Goal: Information Seeking & Learning: Learn about a topic

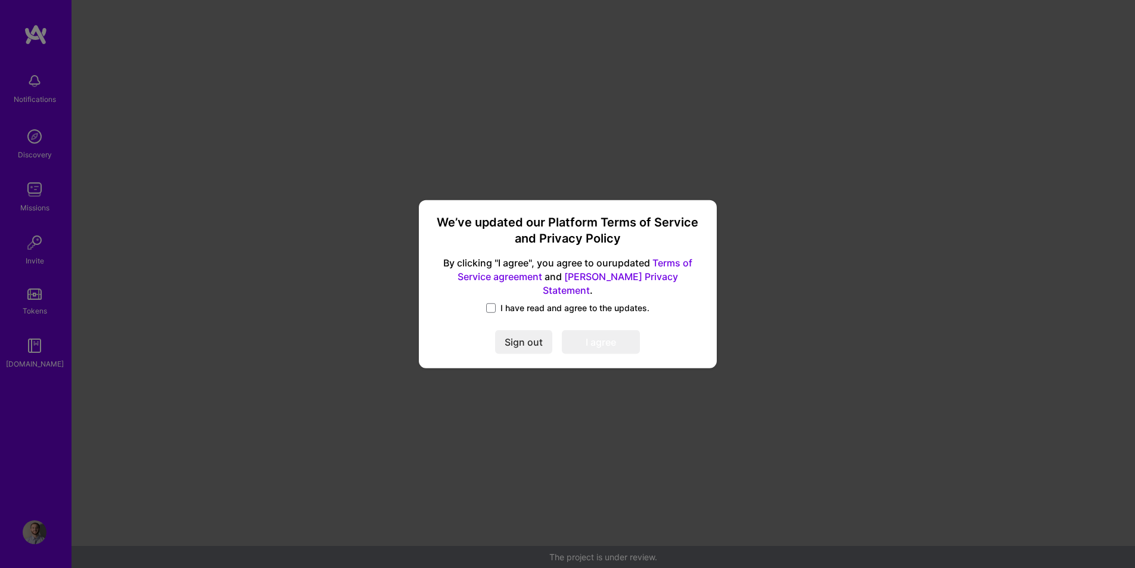
click at [508, 302] on span "I have read and agree to the updates." at bounding box center [575, 308] width 149 height 12
click at [0, 0] on input "I have read and agree to the updates." at bounding box center [0, 0] width 0 height 0
click at [599, 344] on button "I agree" at bounding box center [601, 342] width 78 height 24
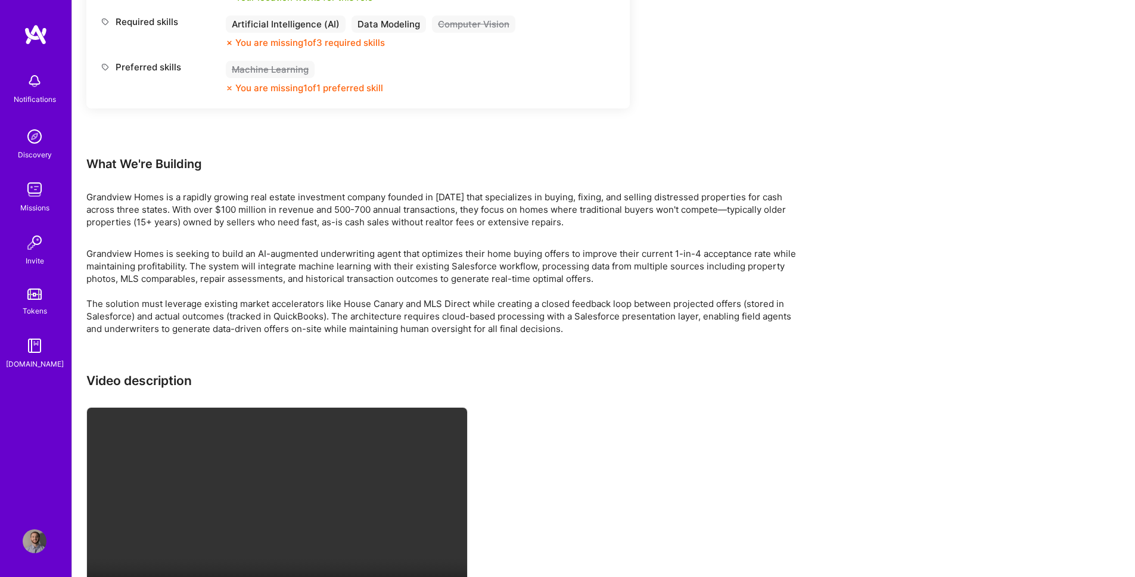
scroll to position [996, 0]
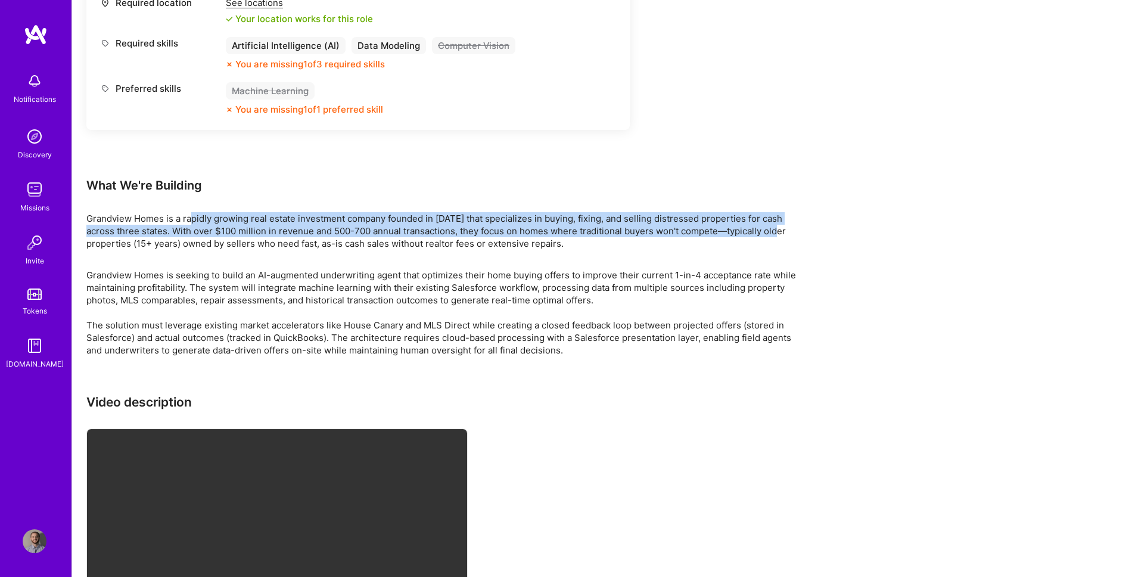
drag, startPoint x: 195, startPoint y: 222, endPoint x: 822, endPoint y: 238, distance: 626.6
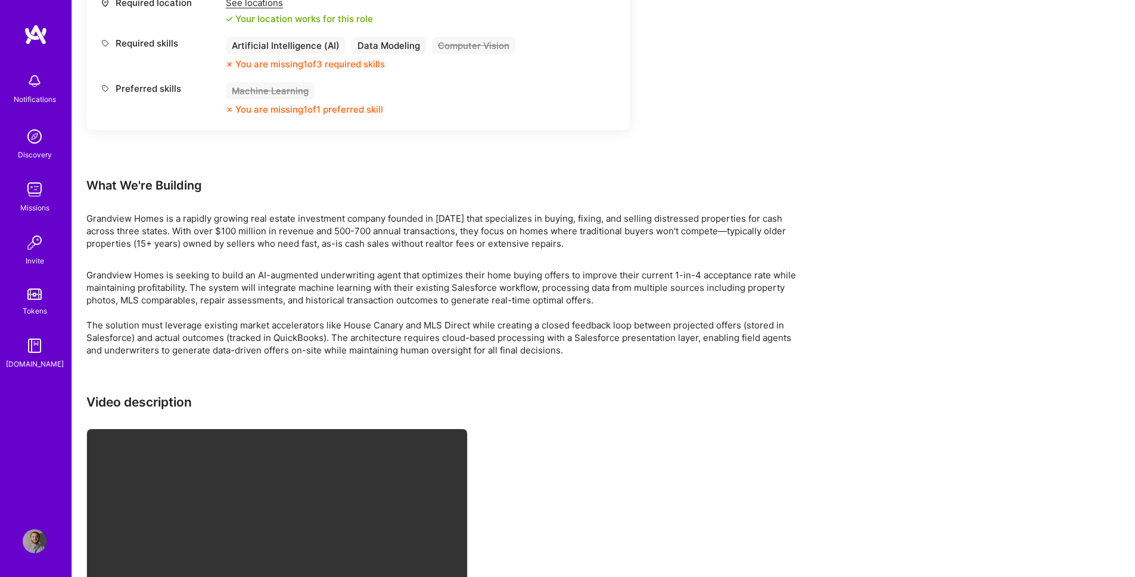
drag, startPoint x: 542, startPoint y: 218, endPoint x: 144, endPoint y: 228, distance: 398.3
click at [144, 228] on p "Grandview Homes is a rapidly growing real estate investment company founded in …" at bounding box center [443, 231] width 715 height 38
click at [172, 237] on p "Grandview Homes is a rapidly growing real estate investment company founded in …" at bounding box center [443, 231] width 715 height 38
drag, startPoint x: 175, startPoint y: 229, endPoint x: 578, endPoint y: 234, distance: 402.9
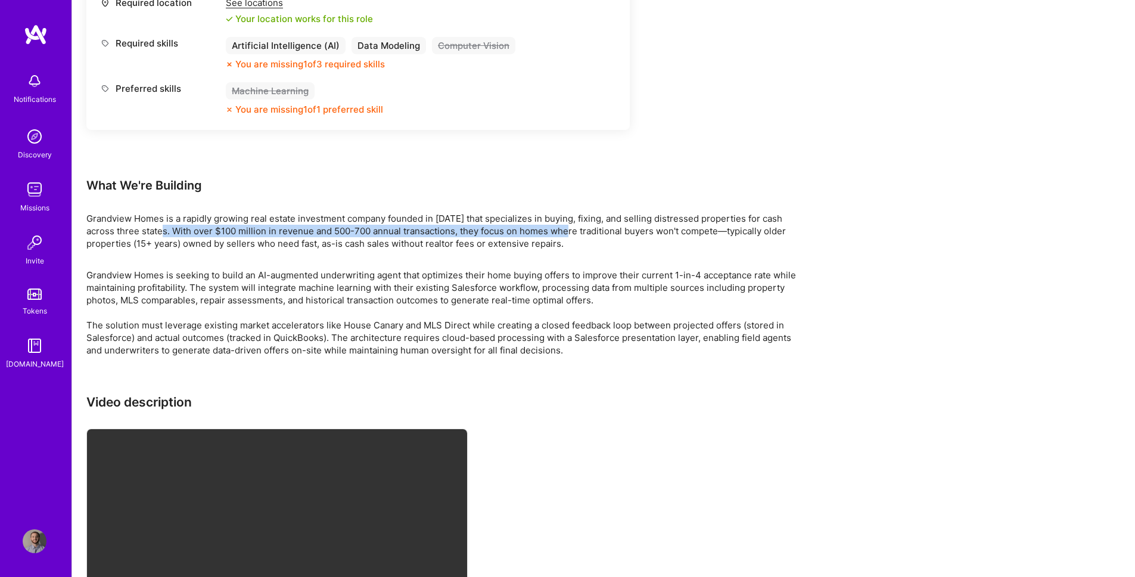
click at [578, 234] on p "Grandview Homes is a rapidly growing real estate investment company founded in …" at bounding box center [443, 231] width 715 height 38
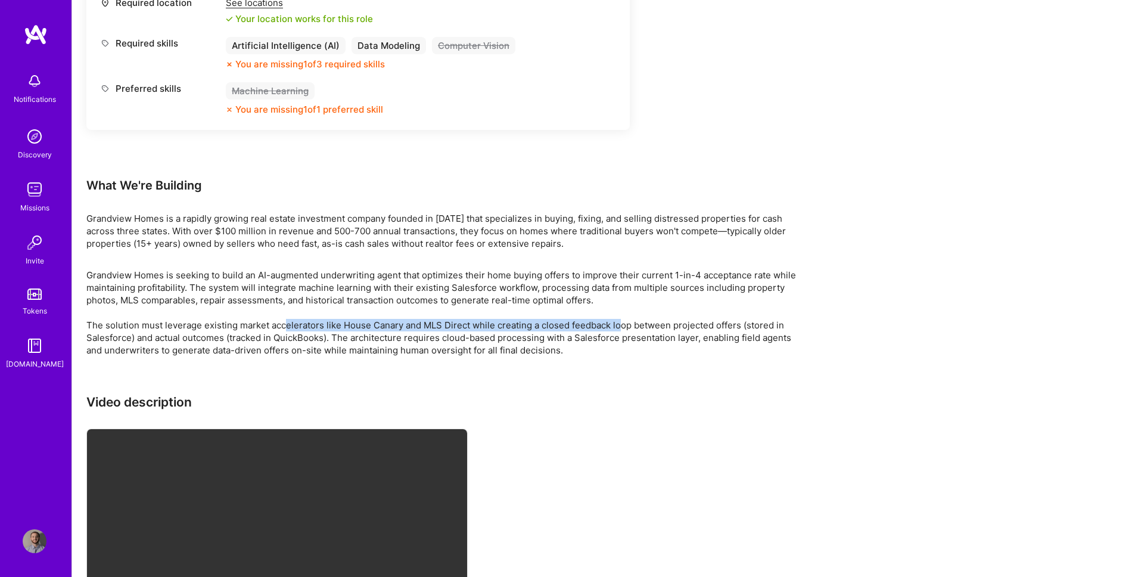
drag, startPoint x: 338, startPoint y: 325, endPoint x: 620, endPoint y: 325, distance: 282.5
click at [620, 325] on p "Grandview Homes is seeking to build an AI-augmented underwriting agent that opt…" at bounding box center [443, 313] width 715 height 88
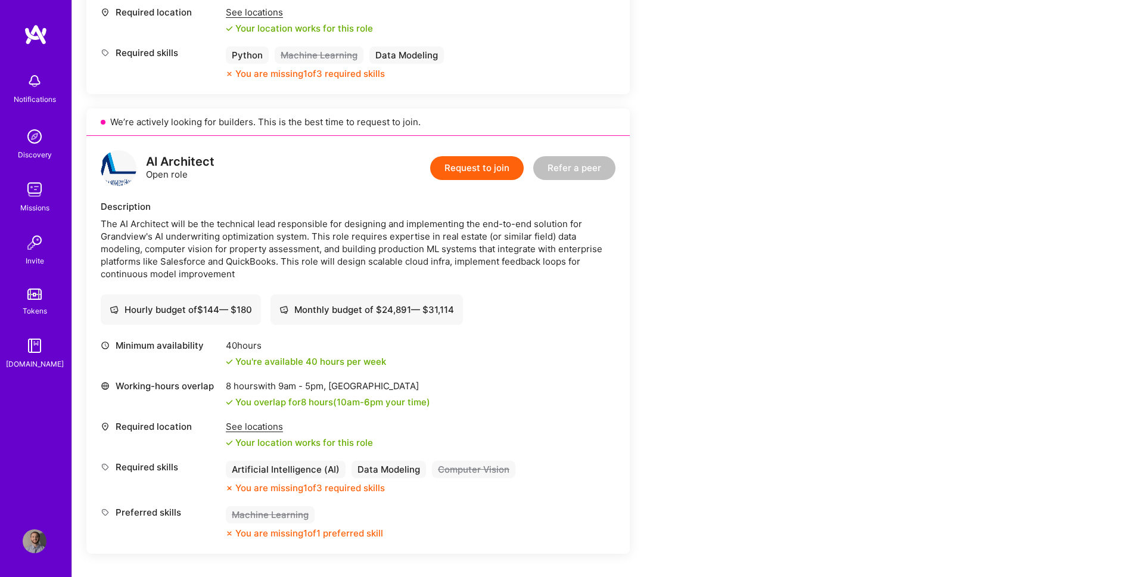
scroll to position [541, 0]
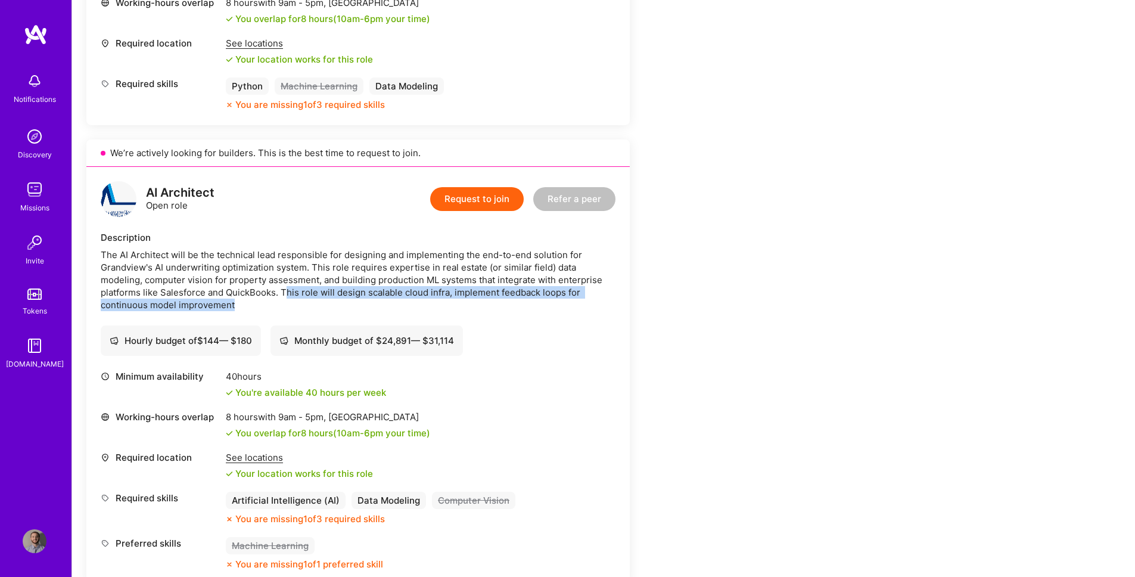
drag, startPoint x: 285, startPoint y: 292, endPoint x: 499, endPoint y: 301, distance: 214.2
click at [498, 301] on div "The AI Architect will be the technical lead responsible for designing and imple…" at bounding box center [358, 280] width 515 height 63
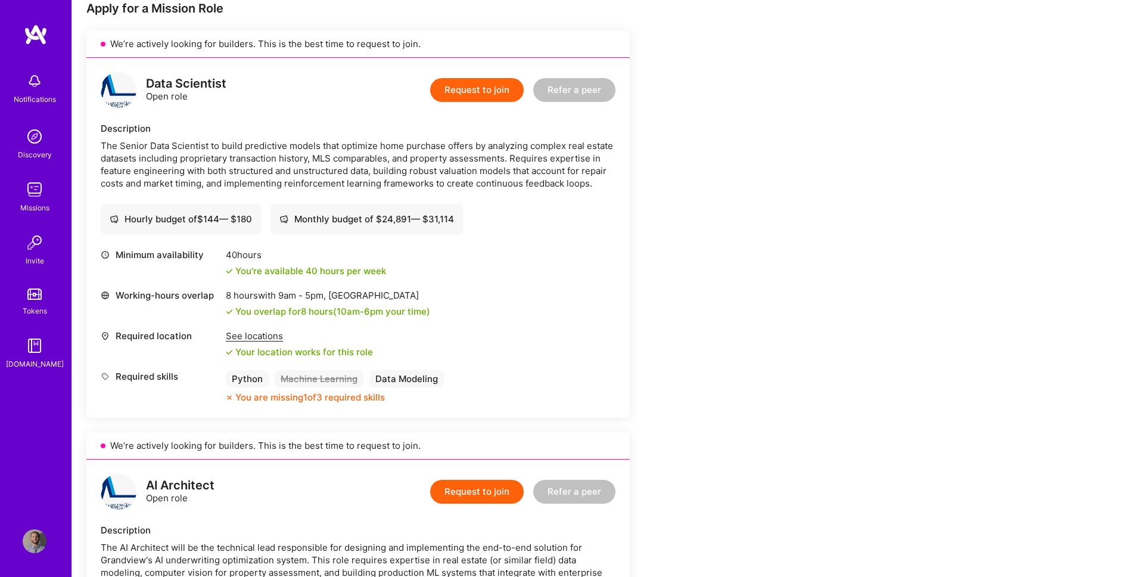
scroll to position [247, 0]
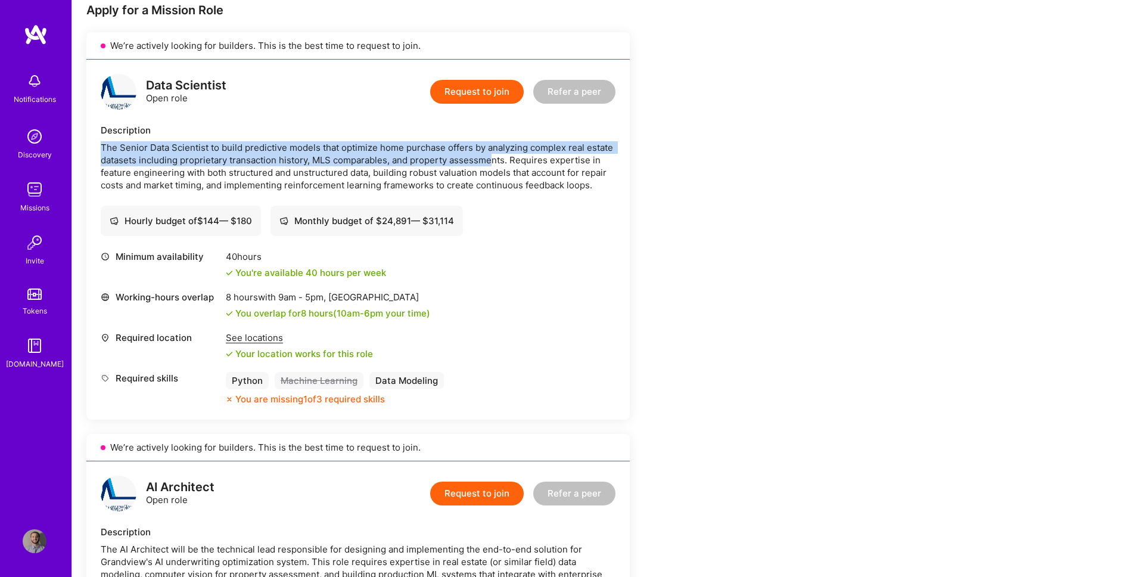
drag, startPoint x: 103, startPoint y: 148, endPoint x: 501, endPoint y: 165, distance: 398.5
click at [498, 165] on div "The Senior Data Scientist to build predictive models that optimize home purchas…" at bounding box center [358, 166] width 515 height 50
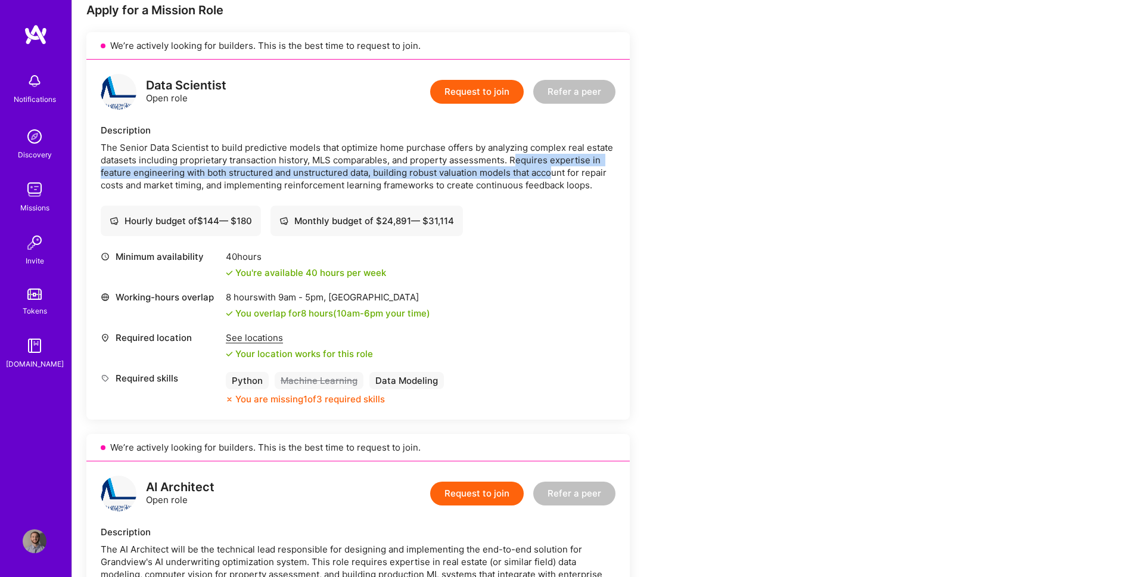
drag, startPoint x: 517, startPoint y: 163, endPoint x: 553, endPoint y: 177, distance: 38.0
click at [553, 177] on div "The Senior Data Scientist to build predictive models that optimize home purchas…" at bounding box center [358, 166] width 515 height 50
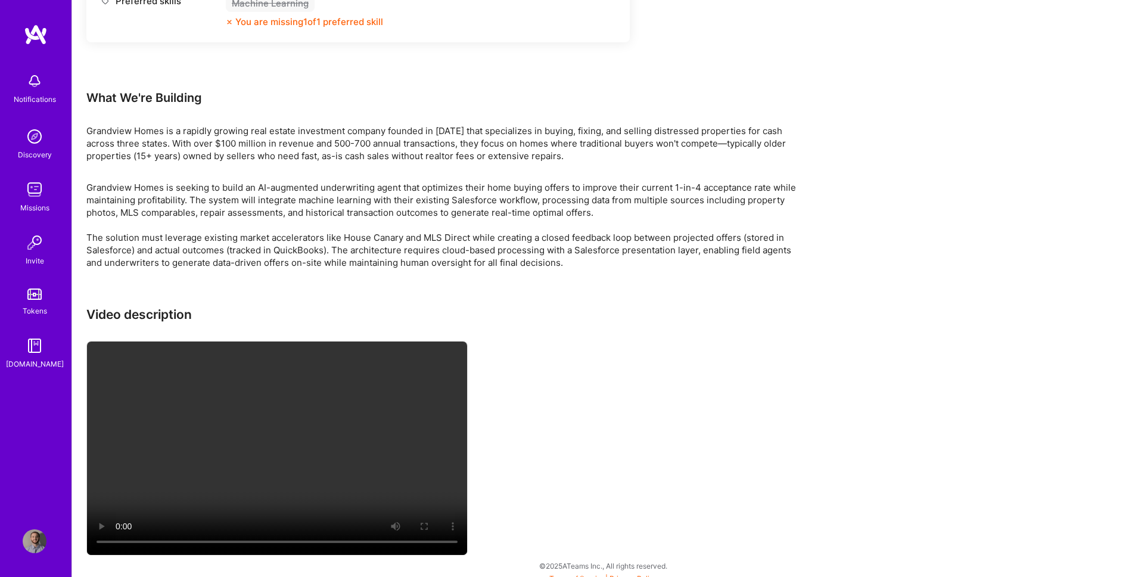
scroll to position [1093, 0]
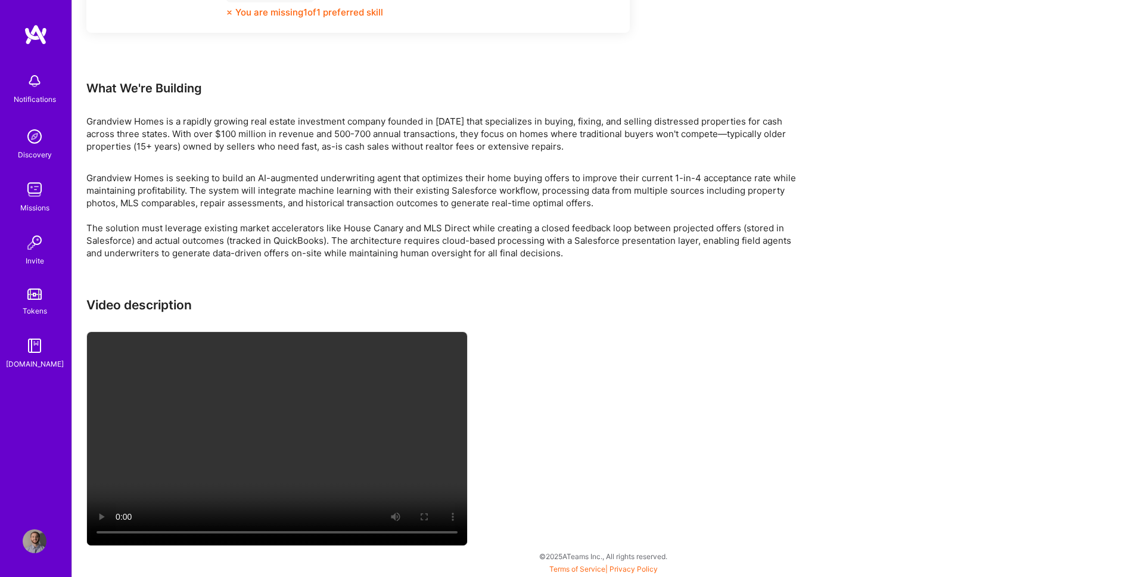
click at [271, 393] on video at bounding box center [277, 438] width 380 height 213
click at [361, 402] on video at bounding box center [277, 438] width 380 height 213
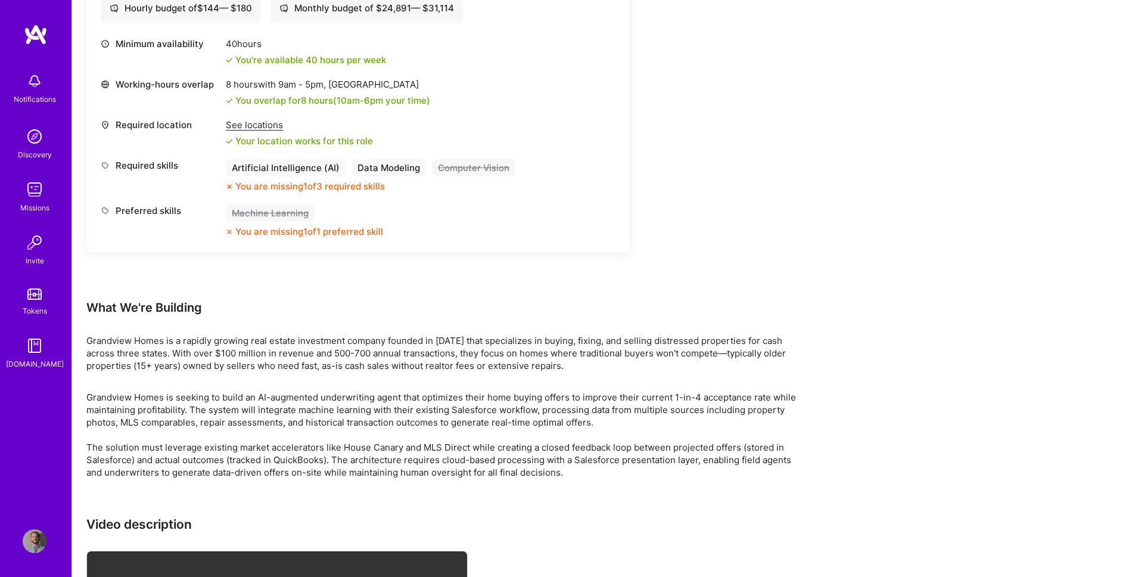
scroll to position [629, 0]
